Goal: Task Accomplishment & Management: Complete application form

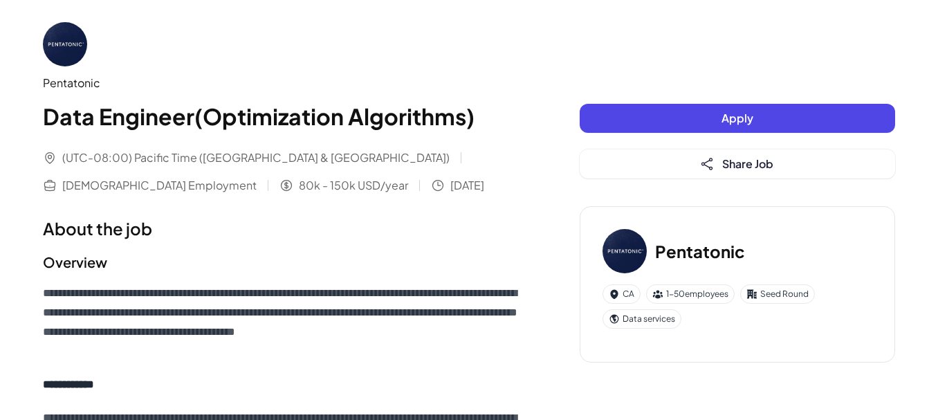
click at [707, 117] on button "Apply" at bounding box center [737, 118] width 315 height 29
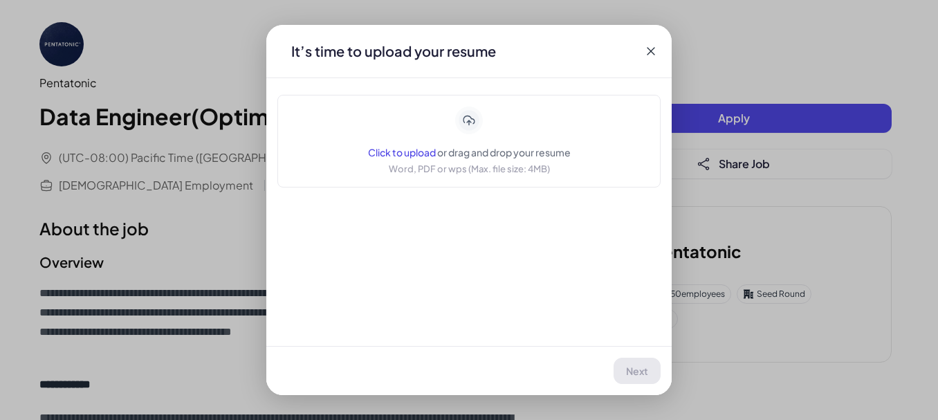
click at [473, 123] on icon at bounding box center [468, 120] width 11 height 9
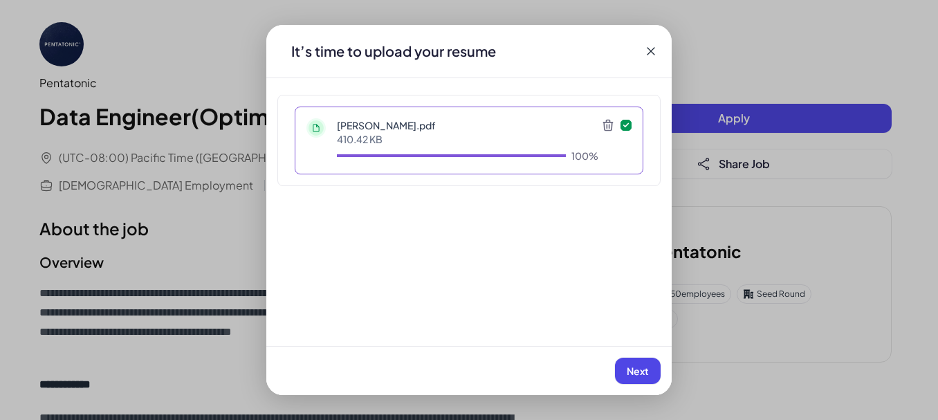
click at [637, 370] on span "Next" at bounding box center [638, 371] width 22 height 12
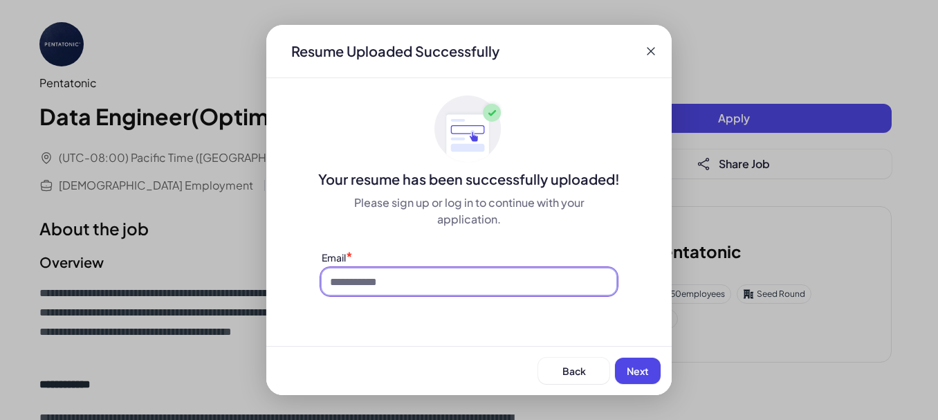
click at [425, 287] on input at bounding box center [469, 281] width 295 height 26
type input "**********"
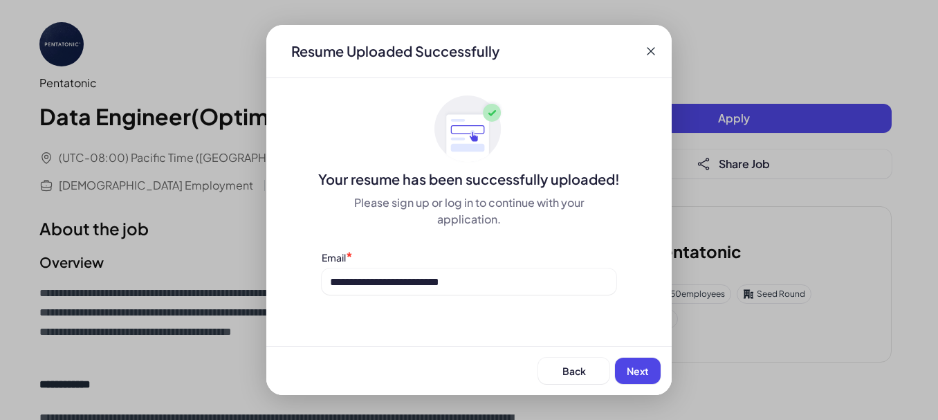
click at [632, 374] on span "Next" at bounding box center [638, 371] width 22 height 12
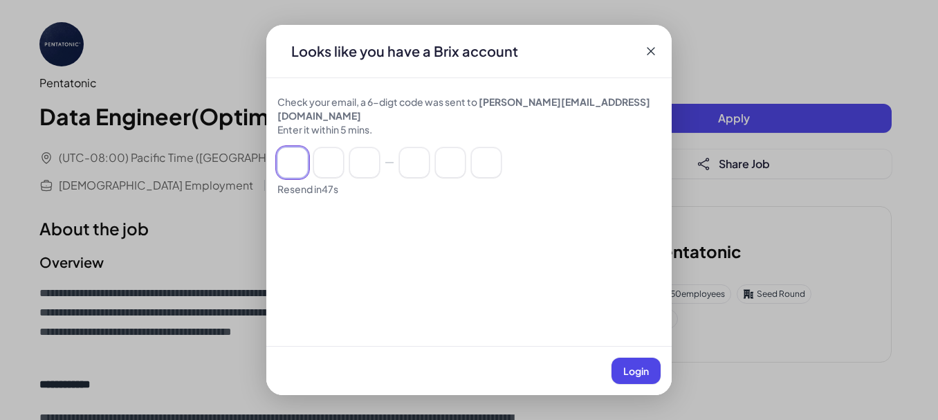
click at [295, 147] on input at bounding box center [292, 162] width 30 height 30
paste input "******"
type input "*"
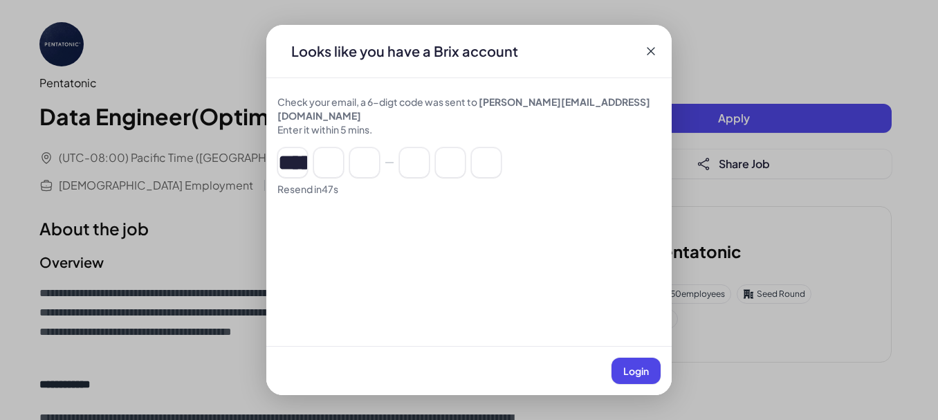
type input "*"
click at [637, 377] on button "Login" at bounding box center [635, 371] width 49 height 26
click at [631, 371] on div "Login" at bounding box center [468, 370] width 405 height 49
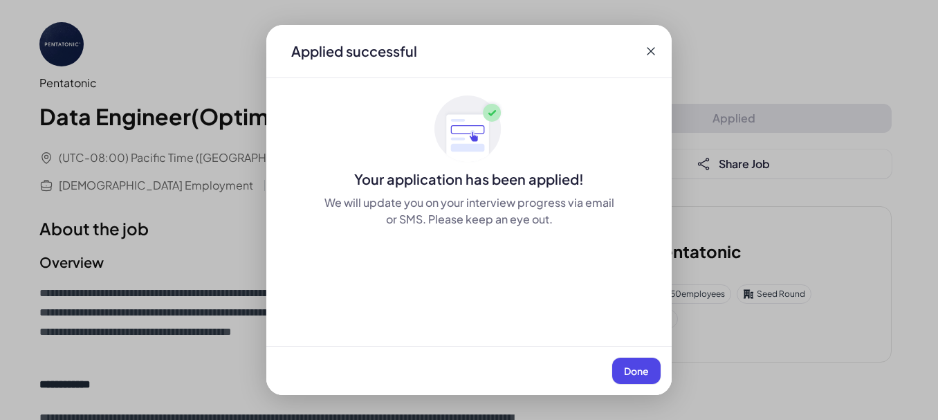
click at [640, 373] on span "Done" at bounding box center [636, 371] width 25 height 12
